Goal: Information Seeking & Learning: Learn about a topic

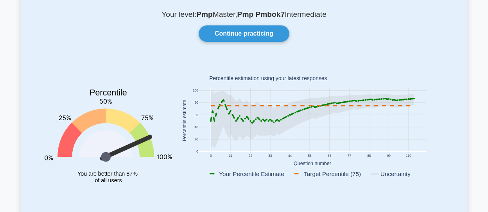
scroll to position [39, 0]
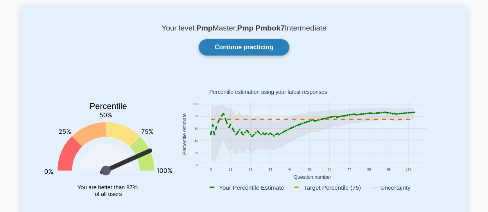
click at [267, 45] on link "Continue practicing" at bounding box center [244, 47] width 91 height 16
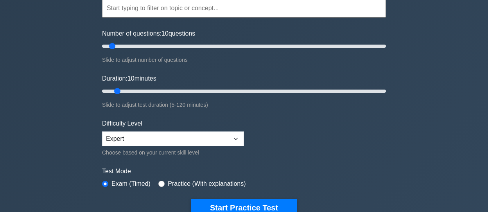
scroll to position [117, 0]
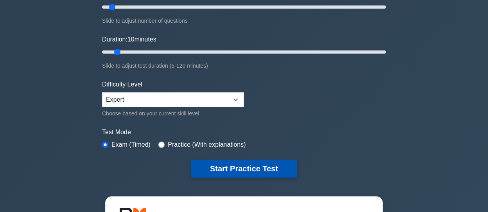
click at [275, 167] on button "Start Practice Test" at bounding box center [244, 168] width 106 height 18
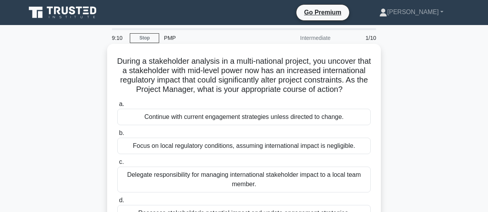
scroll to position [39, 0]
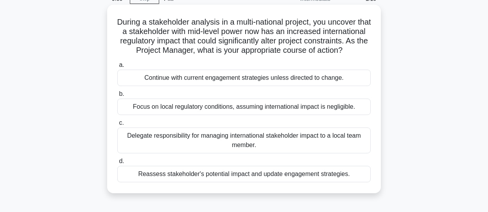
click at [234, 182] on div "Reassess stakeholder's potential impact and update engagement strategies." at bounding box center [243, 174] width 253 height 16
click at [117, 164] on input "d. Reassess stakeholder's potential impact and update engagement strategies." at bounding box center [117, 161] width 0 height 5
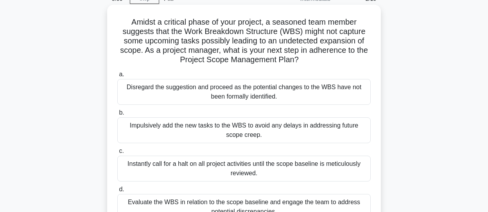
scroll to position [78, 0]
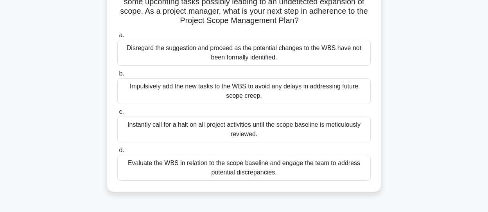
click at [215, 167] on div "Evaluate the WBS in relation to the scope baseline and engage the team to addre…" at bounding box center [243, 168] width 253 height 26
click at [117, 153] on input "d. Evaluate the WBS in relation to the scope baseline and engage the team to ad…" at bounding box center [117, 150] width 0 height 5
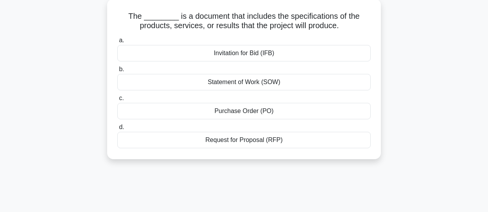
scroll to position [0, 0]
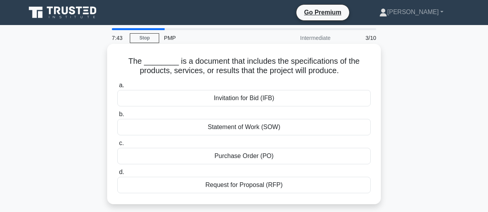
click at [247, 129] on div "Statement of Work (SOW)" at bounding box center [243, 127] width 253 height 16
click at [117, 117] on input "b. Statement of Work (SOW)" at bounding box center [117, 114] width 0 height 5
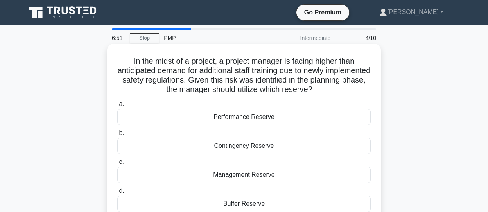
click at [258, 117] on div "Performance Reserve" at bounding box center [243, 117] width 253 height 16
click at [117, 107] on input "a. Performance Reserve" at bounding box center [117, 104] width 0 height 5
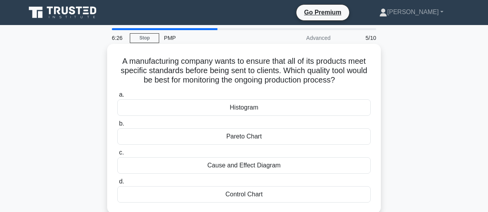
click at [254, 195] on div "Control Chart" at bounding box center [243, 194] width 253 height 16
click at [117, 184] on input "d. Control Chart" at bounding box center [117, 181] width 0 height 5
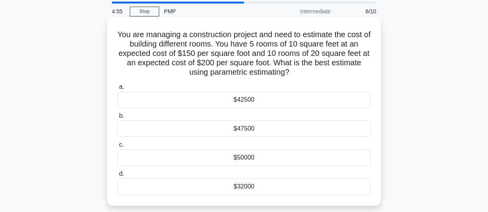
scroll to position [39, 0]
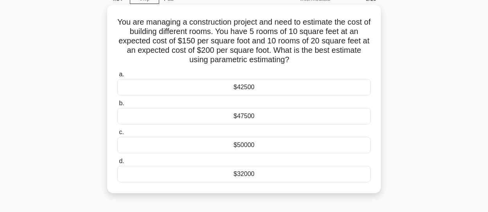
click at [237, 119] on div "$47500" at bounding box center [243, 116] width 253 height 16
click at [117, 106] on input "b. $47500" at bounding box center [117, 103] width 0 height 5
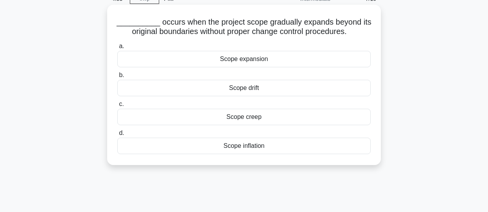
scroll to position [0, 0]
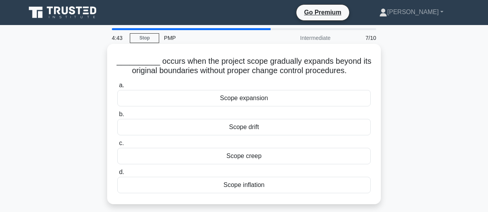
click at [256, 154] on div "Scope creep" at bounding box center [243, 156] width 253 height 16
click at [117, 146] on input "c. Scope creep" at bounding box center [117, 143] width 0 height 5
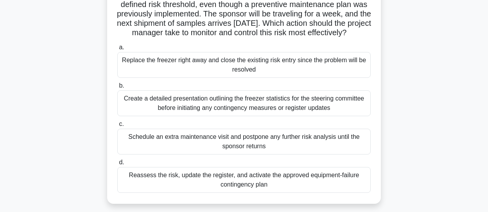
scroll to position [78, 0]
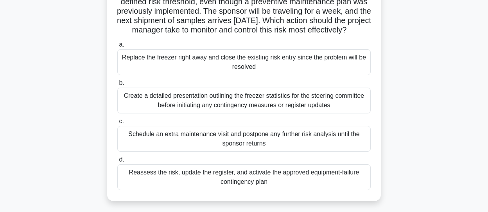
click at [202, 188] on div "Reassess the risk, update the register, and activate the approved equipment-fai…" at bounding box center [243, 177] width 253 height 26
click at [117, 162] on input "d. Reassess the risk, update the register, and activate the approved equipment-…" at bounding box center [117, 159] width 0 height 5
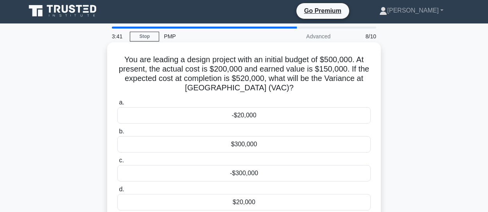
scroll to position [0, 0]
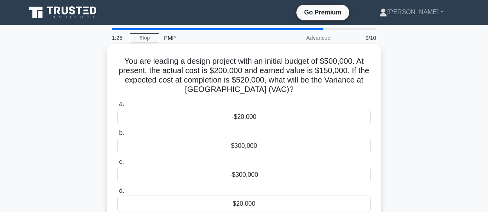
click at [253, 117] on div "-$20,000" at bounding box center [243, 117] width 253 height 16
click at [117, 107] on input "a. -$20,000" at bounding box center [117, 104] width 0 height 5
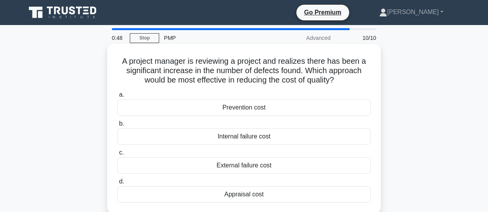
click at [253, 108] on div "Prevention cost" at bounding box center [243, 107] width 253 height 16
click at [117, 97] on input "a. Prevention cost" at bounding box center [117, 94] width 0 height 5
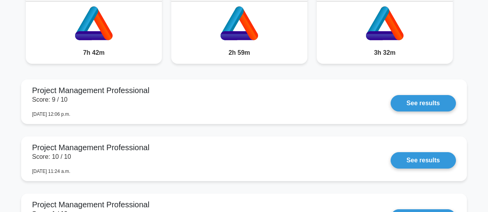
scroll to position [665, 0]
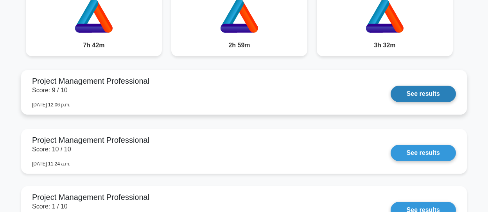
click at [413, 97] on link "See results" at bounding box center [423, 94] width 65 height 16
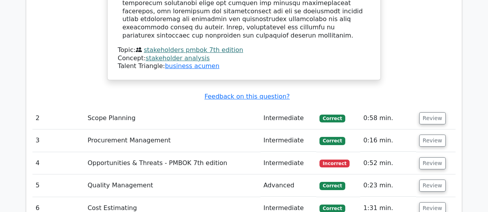
scroll to position [1134, 0]
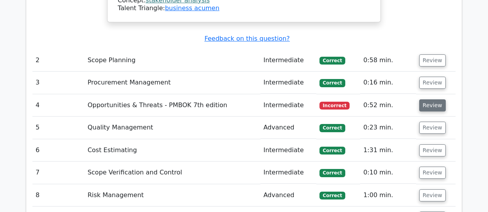
click at [434, 99] on button "Review" at bounding box center [432, 105] width 27 height 12
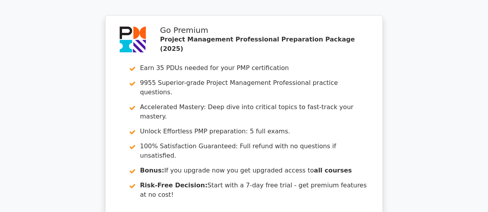
scroll to position [1876, 0]
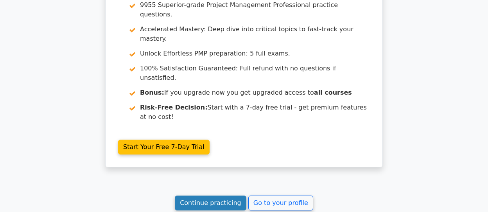
click at [217, 195] on link "Continue practicing" at bounding box center [211, 202] width 72 height 15
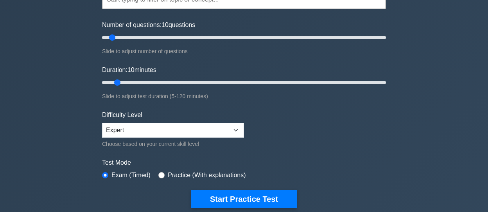
scroll to position [156, 0]
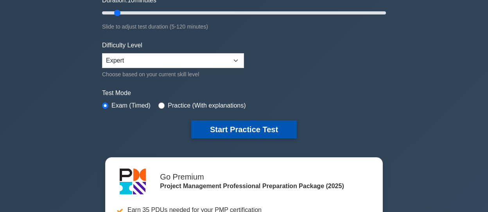
click at [199, 129] on button "Start Practice Test" at bounding box center [244, 129] width 106 height 18
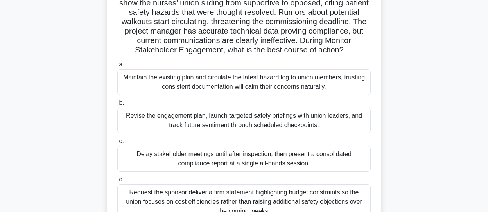
scroll to position [78, 0]
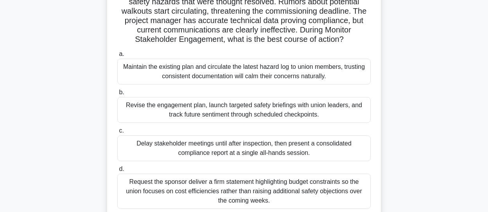
click at [221, 105] on div "Revise the engagement plan, launch targeted safety briefings with union leaders…" at bounding box center [243, 110] width 253 height 26
click at [117, 95] on input "b. Revise the engagement plan, launch targeted safety briefings with union lead…" at bounding box center [117, 92] width 0 height 5
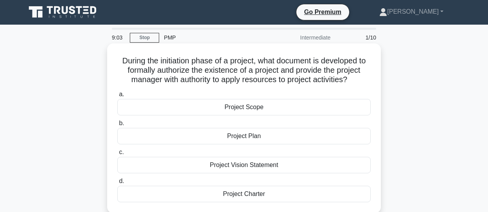
scroll to position [0, 0]
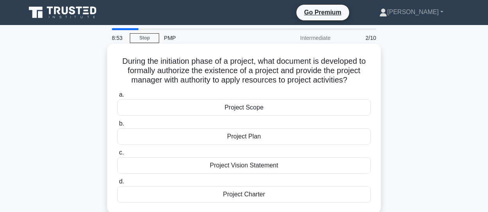
click at [259, 196] on div "Project Charter" at bounding box center [243, 194] width 253 height 16
click at [117, 184] on input "d. Project Charter" at bounding box center [117, 181] width 0 height 5
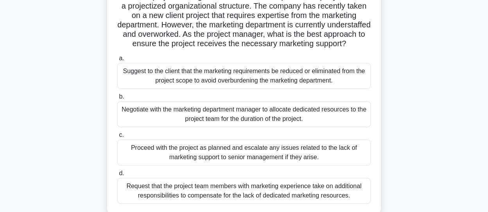
scroll to position [78, 0]
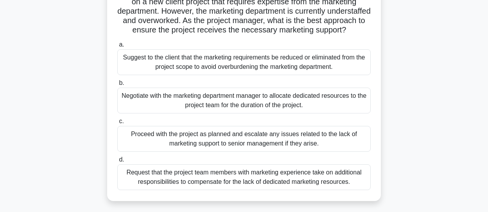
click at [253, 110] on div "Negotiate with the marketing department manager to allocate dedicated resources…" at bounding box center [243, 101] width 253 height 26
click at [117, 86] on input "b. Negotiate with the marketing department manager to allocate dedicated resour…" at bounding box center [117, 83] width 0 height 5
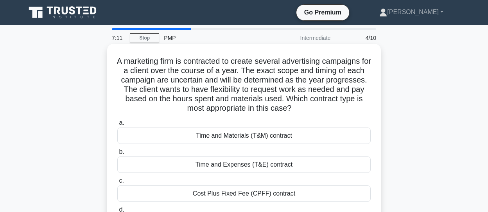
scroll to position [39, 0]
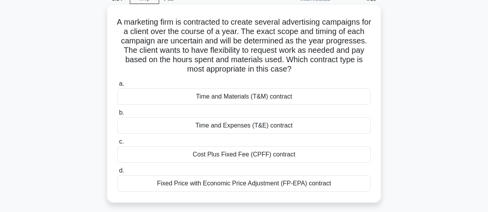
click at [252, 156] on div "Cost Plus Fixed Fee (CPFF) contract" at bounding box center [243, 154] width 253 height 16
click at [117, 144] on input "c. Cost Plus Fixed Fee (CPFF) contract" at bounding box center [117, 141] width 0 height 5
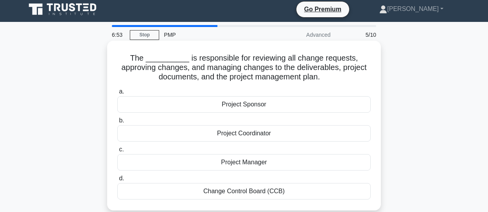
scroll to position [0, 0]
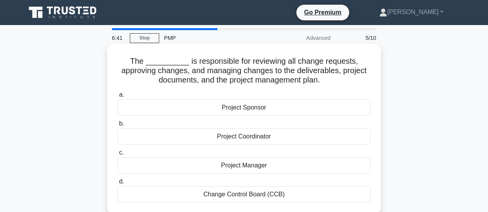
click at [235, 198] on div "Change Control Board (CCB)" at bounding box center [243, 194] width 253 height 16
click at [117, 184] on input "d. Change Control Board (CCB)" at bounding box center [117, 181] width 0 height 5
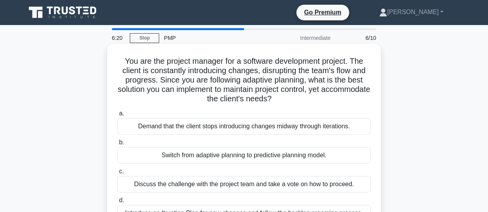
scroll to position [39, 0]
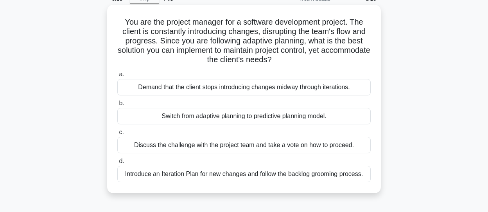
click at [223, 176] on div "Introduce an Iteration Plan for new changes and follow the backlog grooming pro…" at bounding box center [243, 174] width 253 height 16
click at [117, 164] on input "d. Introduce an Iteration Plan for new changes and follow the backlog grooming …" at bounding box center [117, 161] width 0 height 5
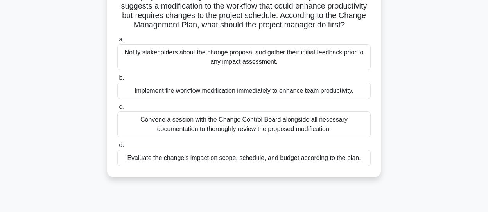
scroll to position [78, 0]
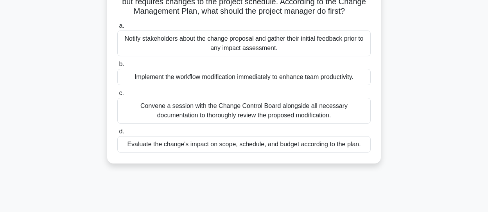
click at [272, 152] on div "Evaluate the change's impact on scope, schedule, and budget according to the pl…" at bounding box center [243, 144] width 253 height 16
click at [117, 134] on input "d. Evaluate the change's impact on scope, schedule, and budget according to the…" at bounding box center [117, 131] width 0 height 5
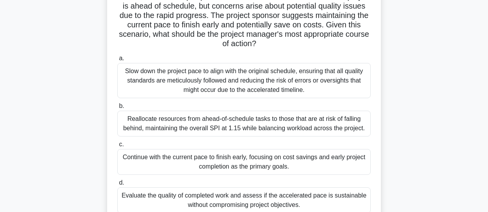
scroll to position [117, 0]
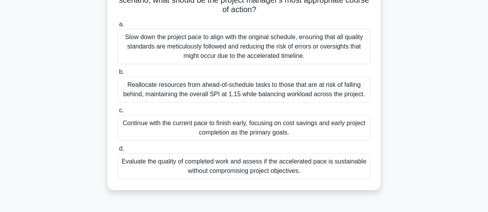
click at [261, 164] on div "Evaluate the quality of completed work and assess if the accelerated pace is su…" at bounding box center [243, 166] width 253 height 26
click at [117, 151] on input "d. Evaluate the quality of completed work and assess if the accelerated pace is…" at bounding box center [117, 148] width 0 height 5
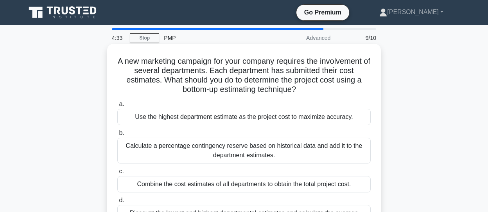
scroll to position [39, 0]
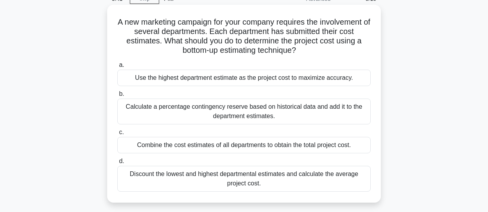
click at [195, 76] on div "Use the highest department estimate as the project cost to maximize accuracy." at bounding box center [243, 78] width 253 height 16
click at [117, 68] on input "a. Use the highest department estimate as the project cost to maximize accuracy." at bounding box center [117, 65] width 0 height 5
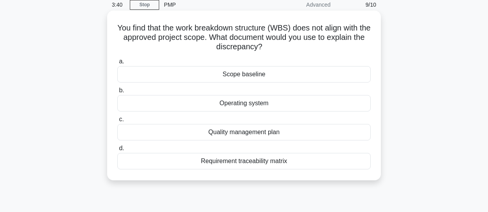
scroll to position [0, 0]
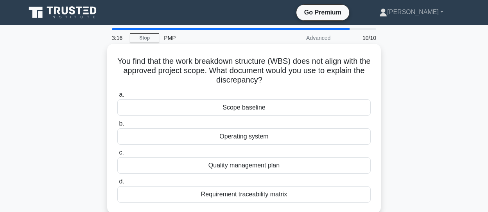
click at [257, 108] on div "Scope baseline" at bounding box center [243, 107] width 253 height 16
click at [117, 97] on input "a. Scope baseline" at bounding box center [117, 94] width 0 height 5
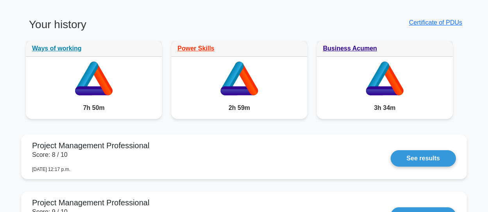
scroll to position [665, 0]
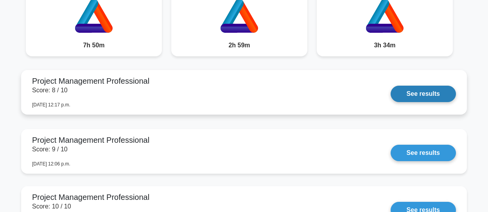
click at [426, 99] on link "See results" at bounding box center [423, 94] width 65 height 16
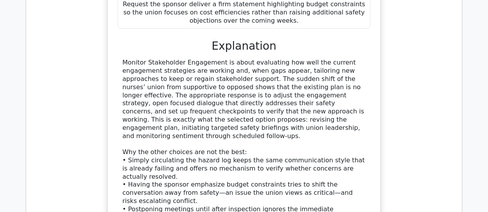
scroll to position [1095, 0]
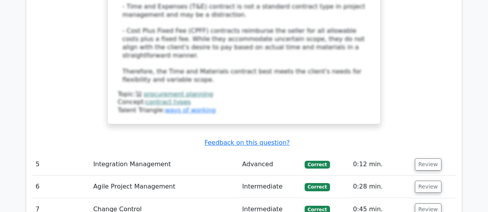
scroll to position [1720, 0]
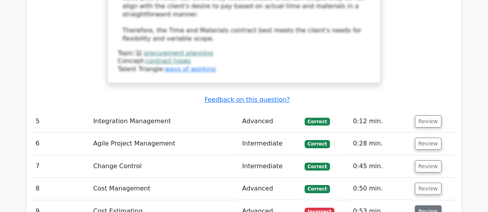
click at [421, 205] on button "Review" at bounding box center [428, 211] width 27 height 12
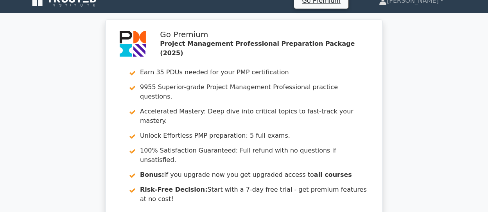
scroll to position [0, 0]
